Goal: Task Accomplishment & Management: Manage account settings

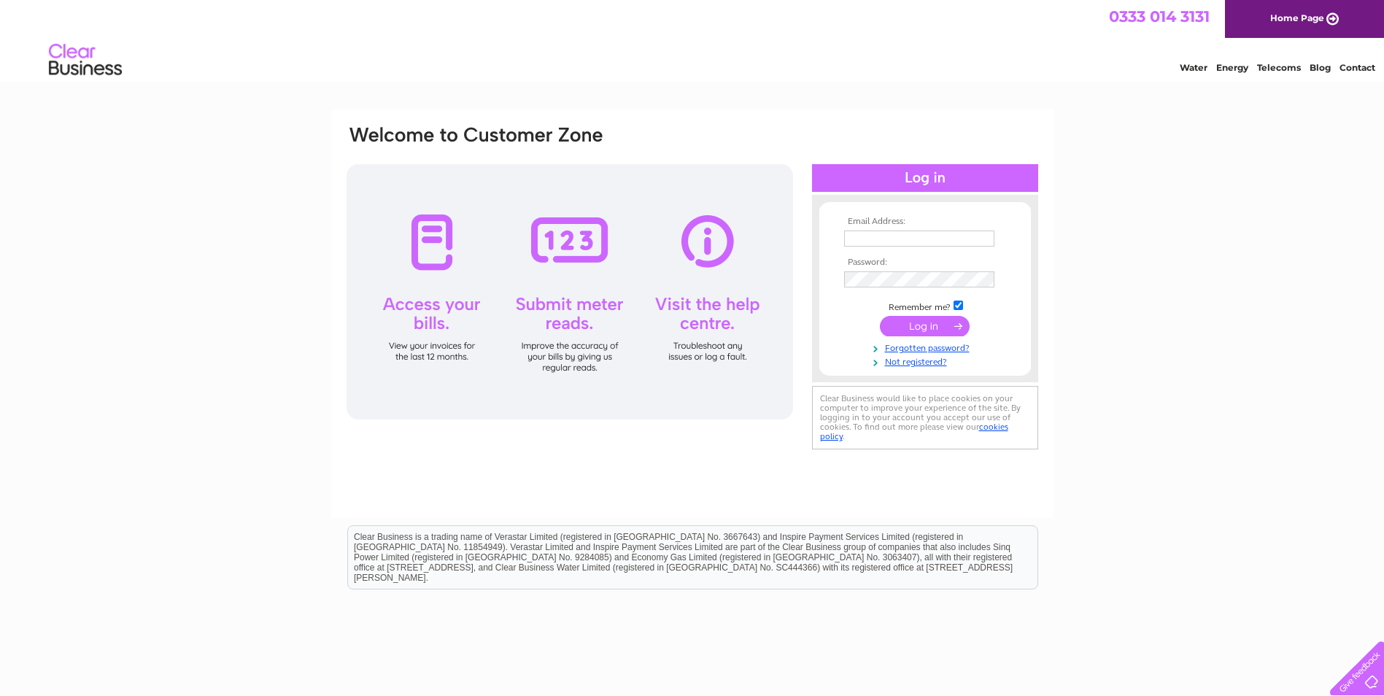
type input "nancy@broad-walk.co.uk"
click at [927, 328] on input "submit" at bounding box center [925, 326] width 90 height 20
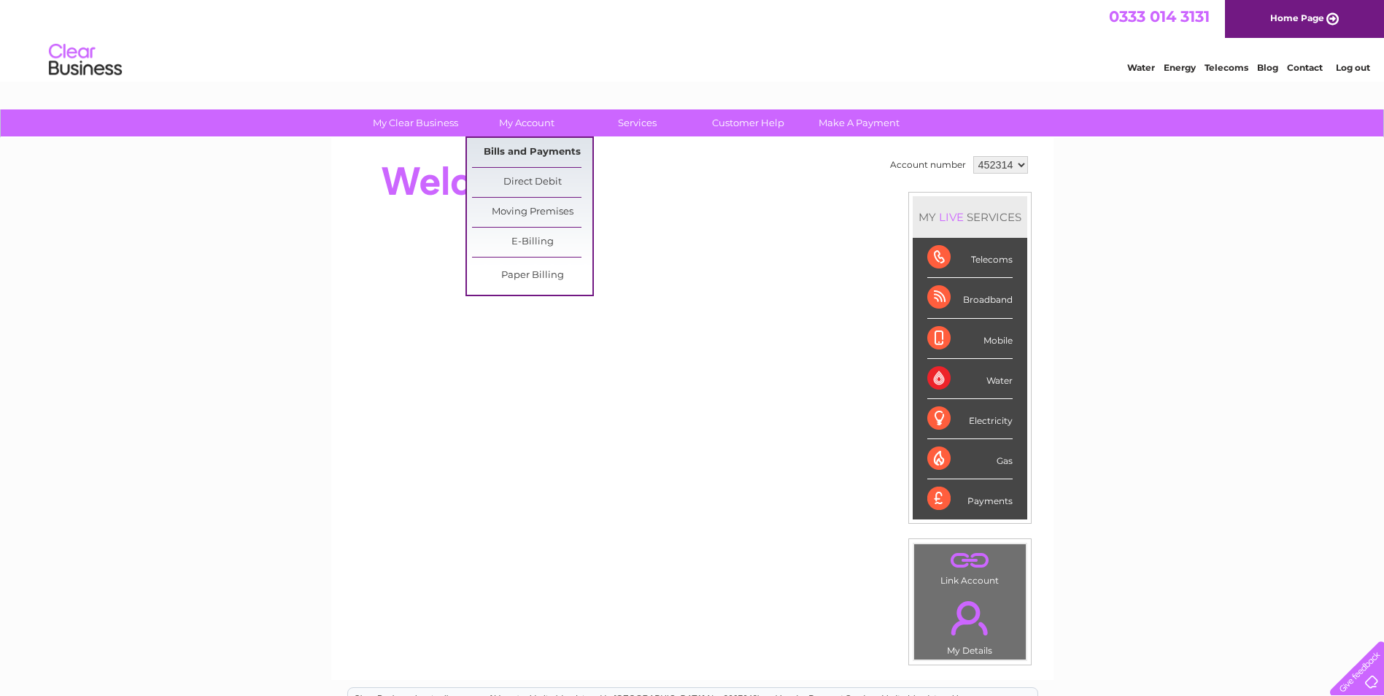
click at [525, 147] on link "Bills and Payments" at bounding box center [532, 152] width 120 height 29
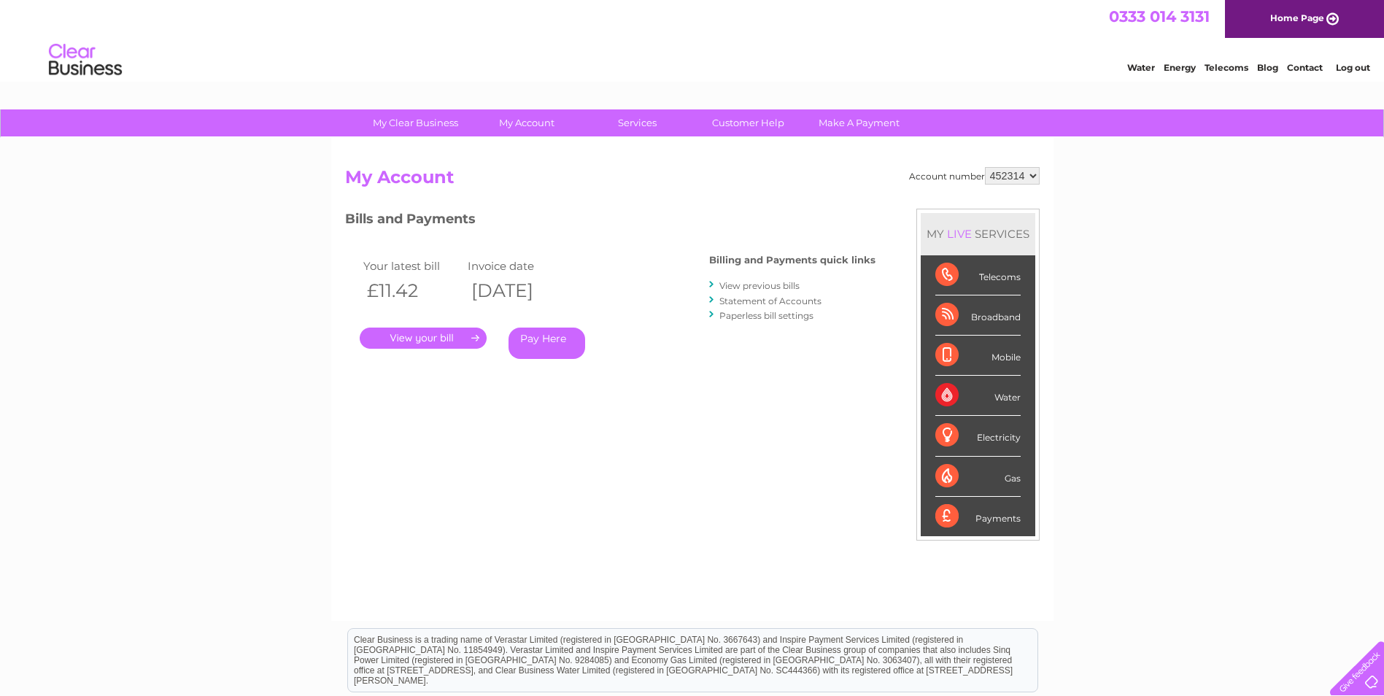
click at [471, 337] on link "." at bounding box center [423, 338] width 127 height 21
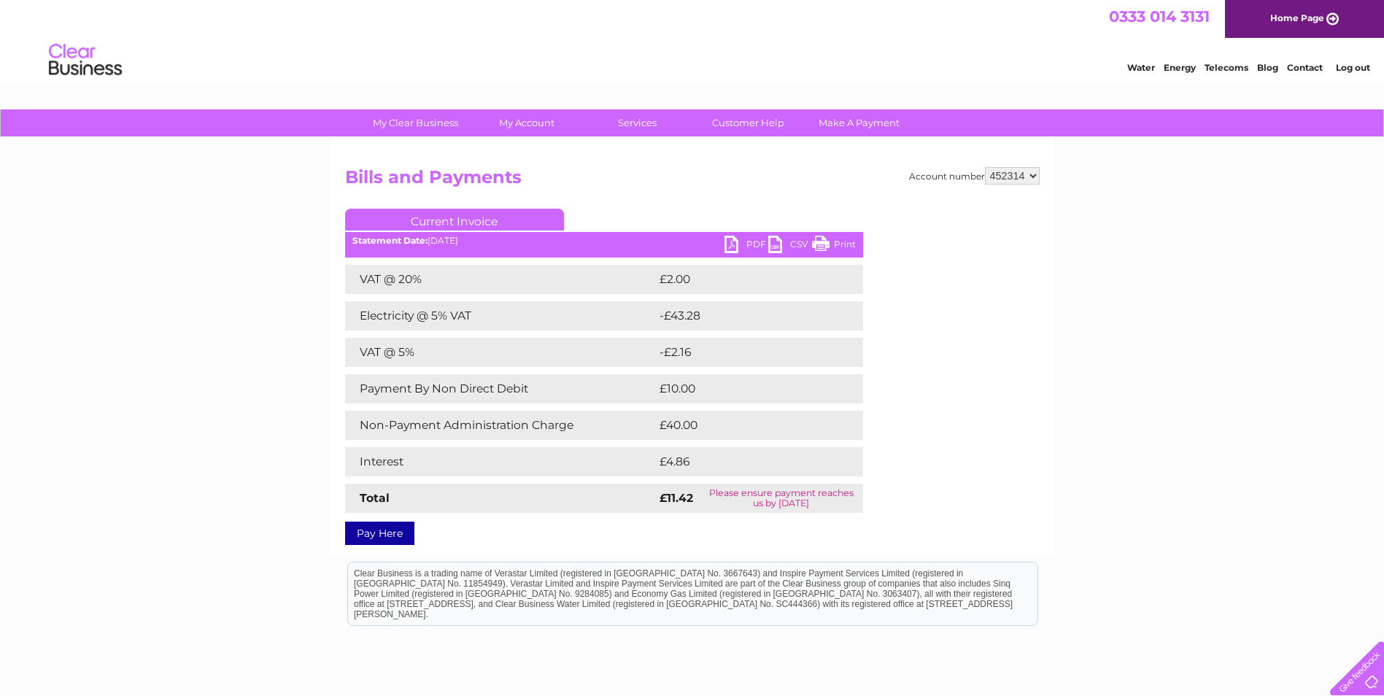
click at [740, 237] on link "PDF" at bounding box center [747, 246] width 44 height 21
